Goal: Obtain resource: Download file/media

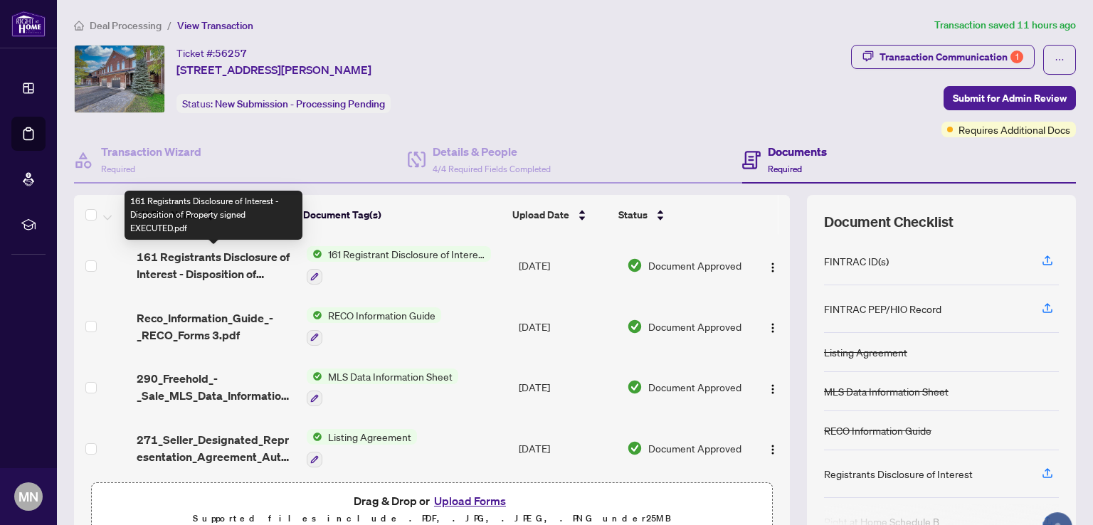
click at [213, 259] on span "161 Registrants Disclosure of Interest - Disposition of Property signed EXECUTE…" at bounding box center [216, 265] width 159 height 34
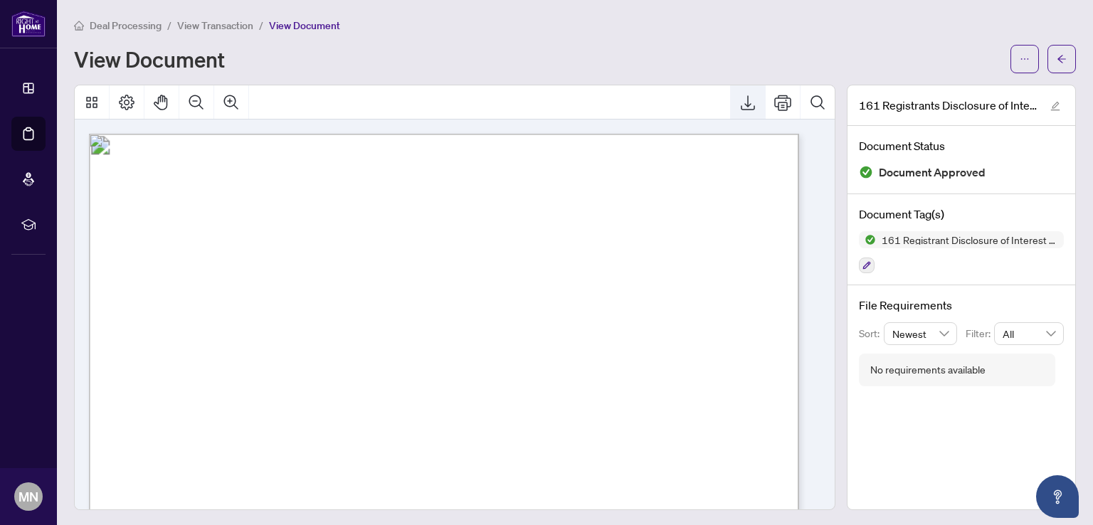
click at [739, 100] on icon "Export" at bounding box center [747, 102] width 17 height 17
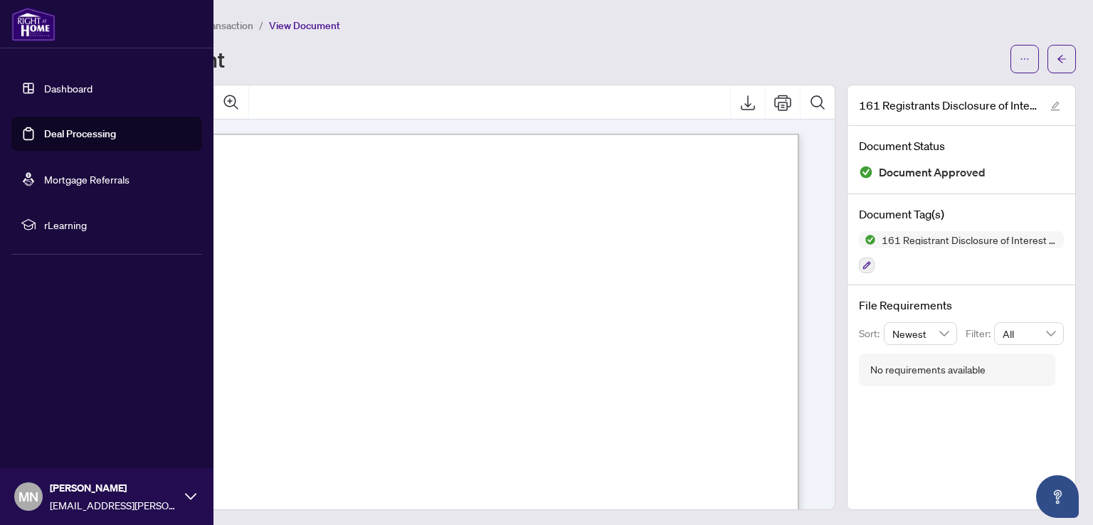
click at [57, 132] on link "Deal Processing" at bounding box center [80, 133] width 72 height 13
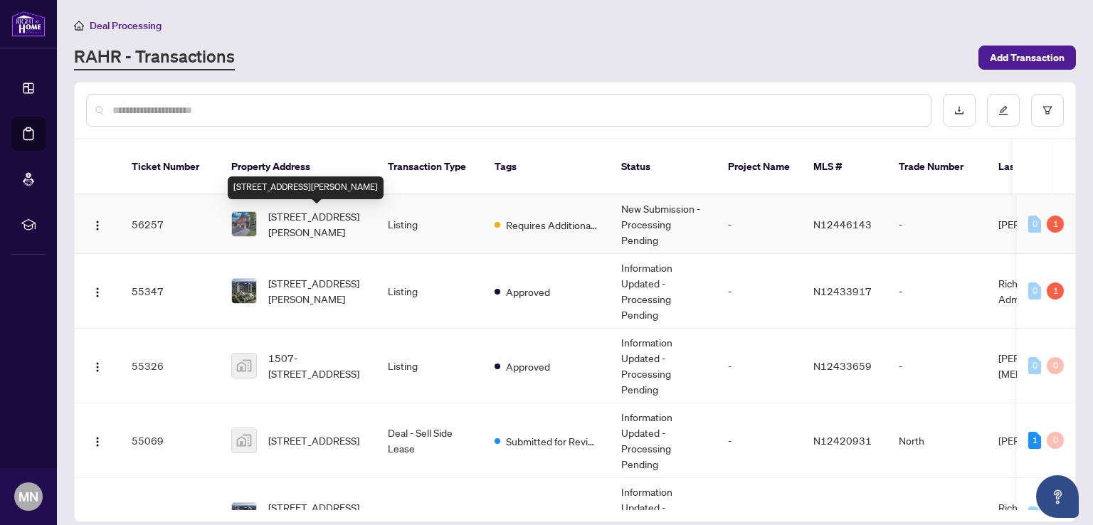
click at [310, 228] on span "[STREET_ADDRESS][PERSON_NAME]" at bounding box center [316, 223] width 97 height 31
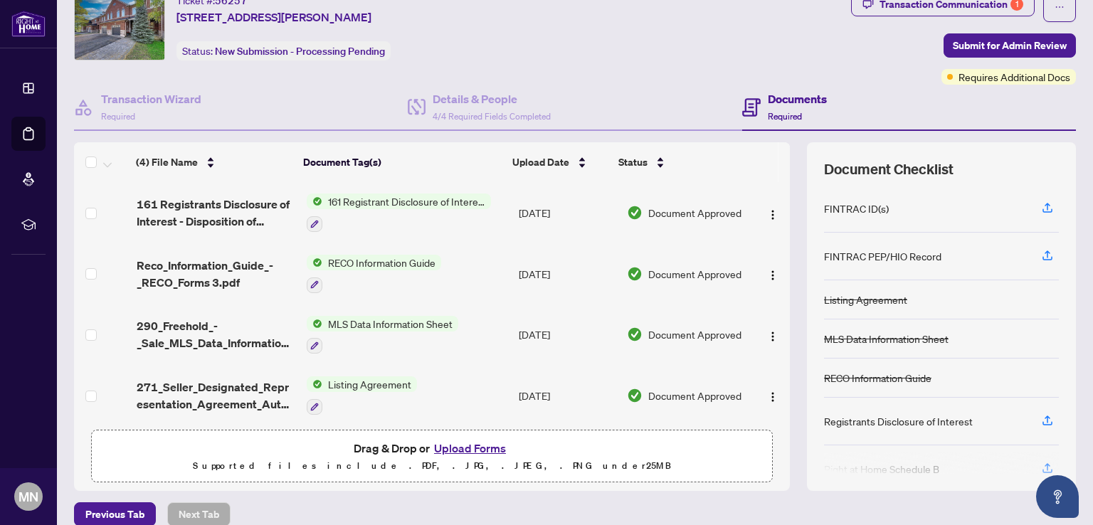
scroll to position [46, 0]
